Goal: Find specific page/section: Find specific page/section

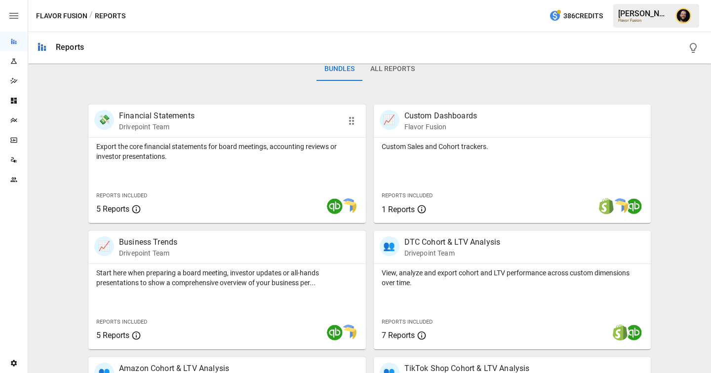
scroll to position [240, 0]
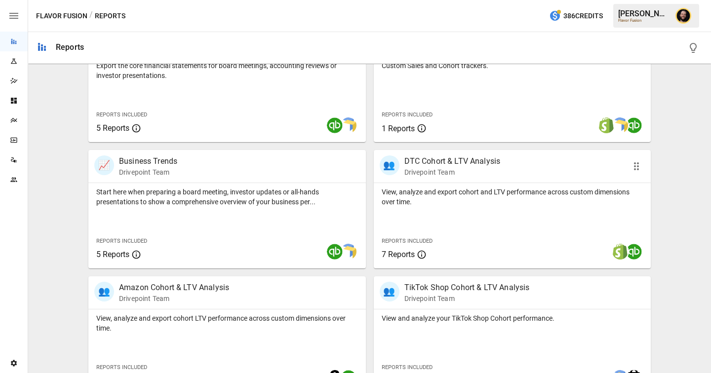
click at [442, 230] on div "Reports Included 7 Reports" at bounding box center [431, 247] width 115 height 42
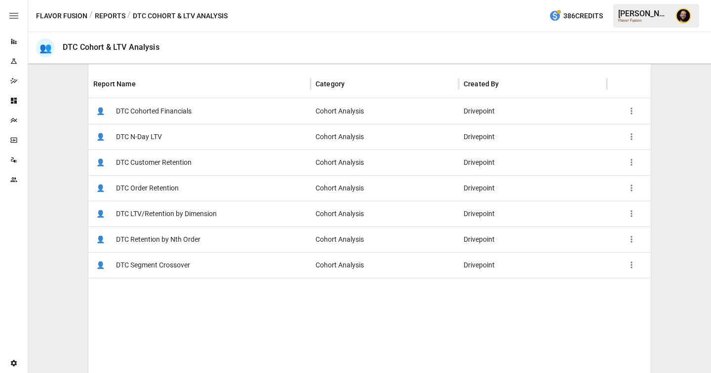
scroll to position [179, 0]
click at [190, 209] on span "DTC LTV/Retention by Dimension" at bounding box center [166, 214] width 101 height 25
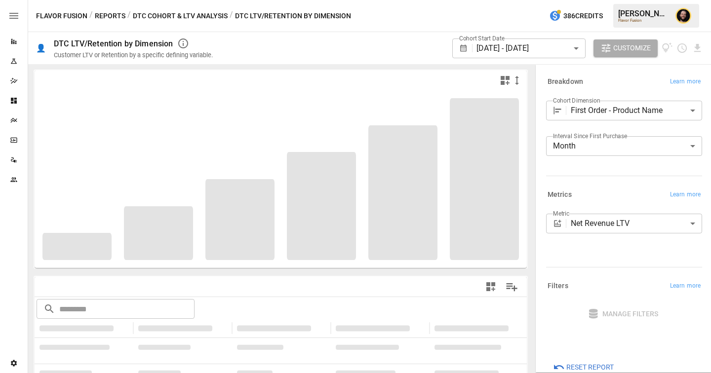
click at [662, 0] on body "**********" at bounding box center [355, 0] width 711 height 0
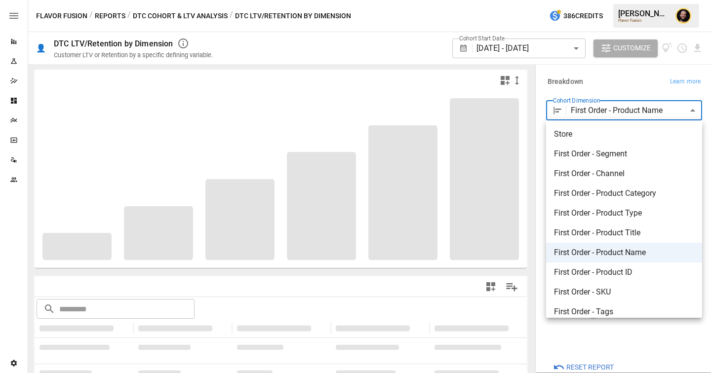
click at [589, 83] on div at bounding box center [355, 186] width 711 height 373
